Goal: Navigation & Orientation: Go to known website

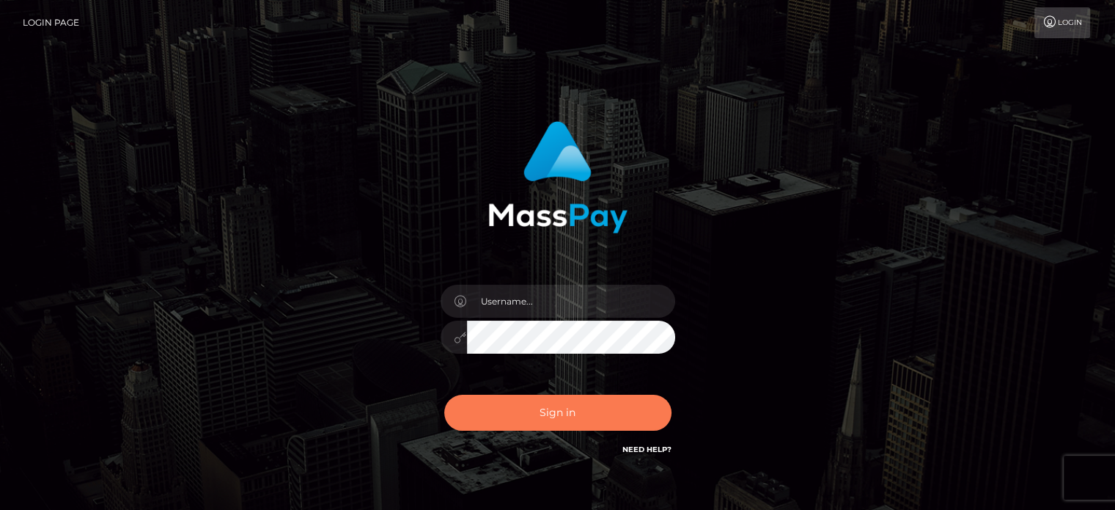
click at [572, 413] on button "Sign in" at bounding box center [557, 412] width 227 height 36
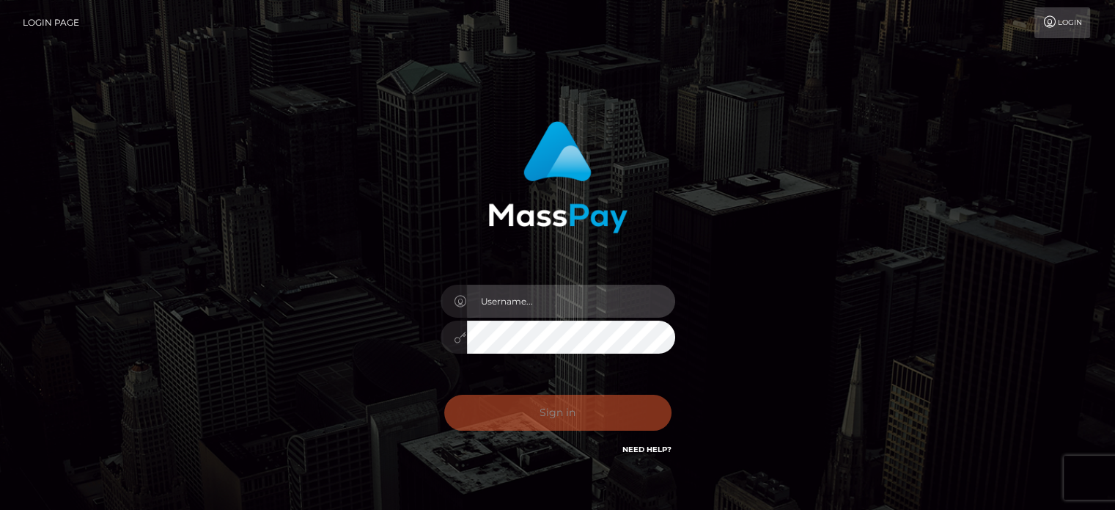
type input "kristy.ai"
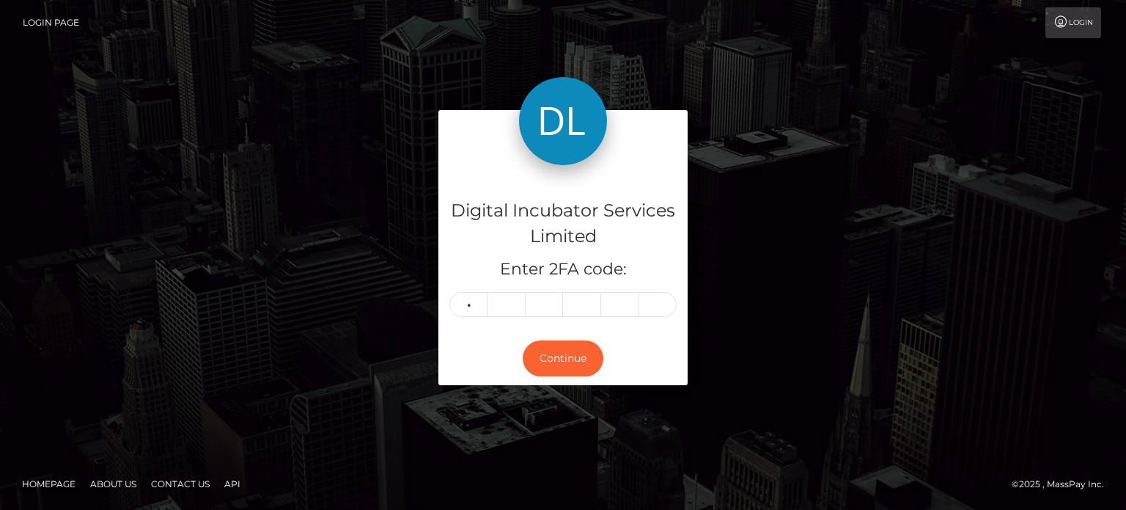
type input "3"
type input "8"
type input "9"
type input "2"
type input "9"
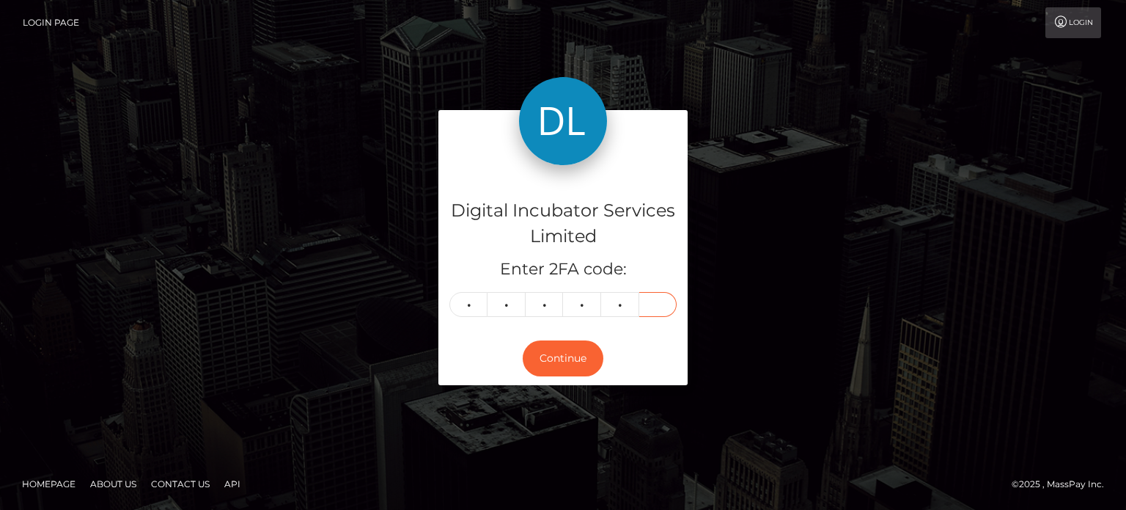
type input "1"
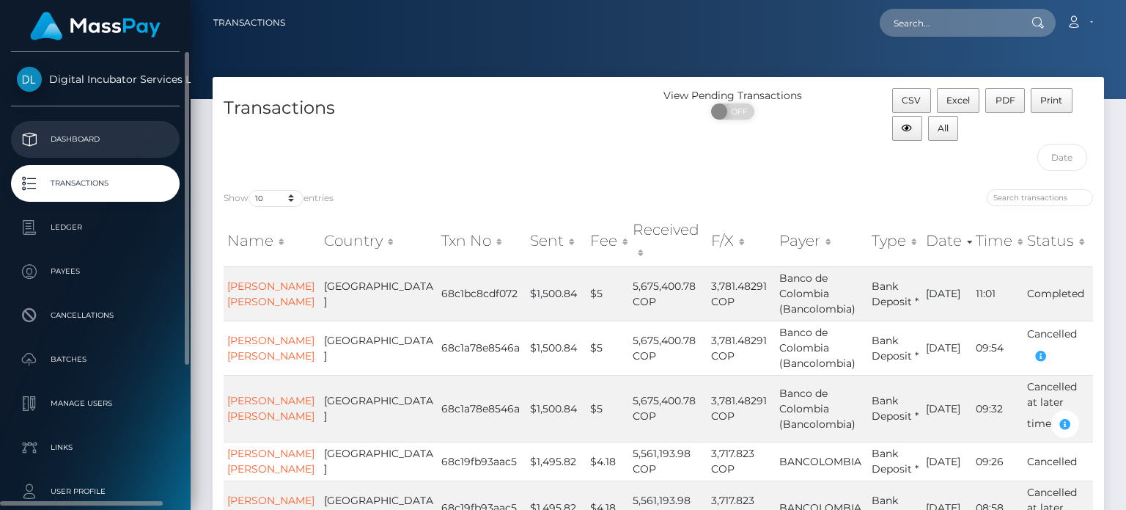
click at [74, 135] on p "Dashboard" at bounding box center [95, 139] width 157 height 22
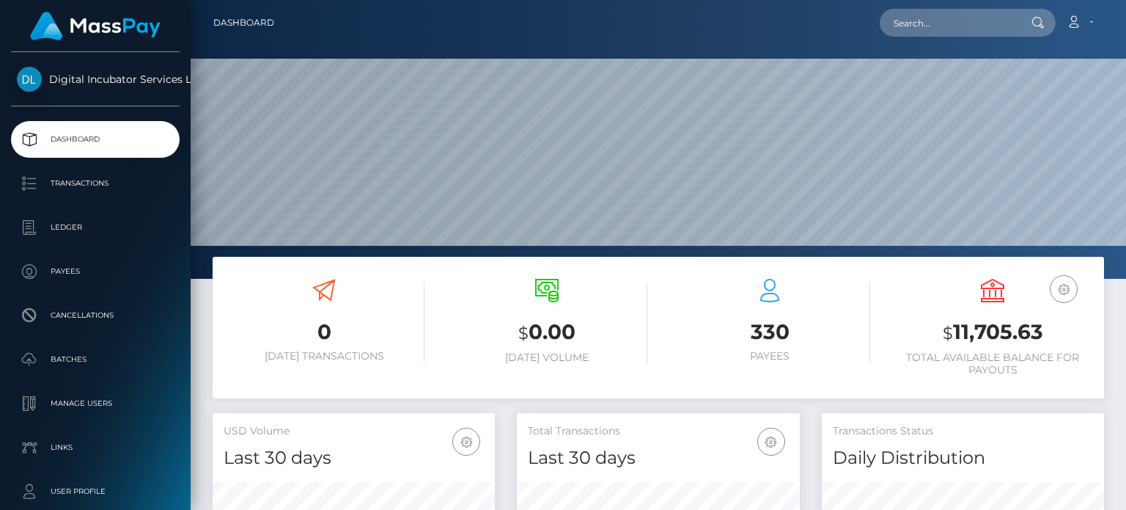
scroll to position [260, 282]
